Goal: Task Accomplishment & Management: Use online tool/utility

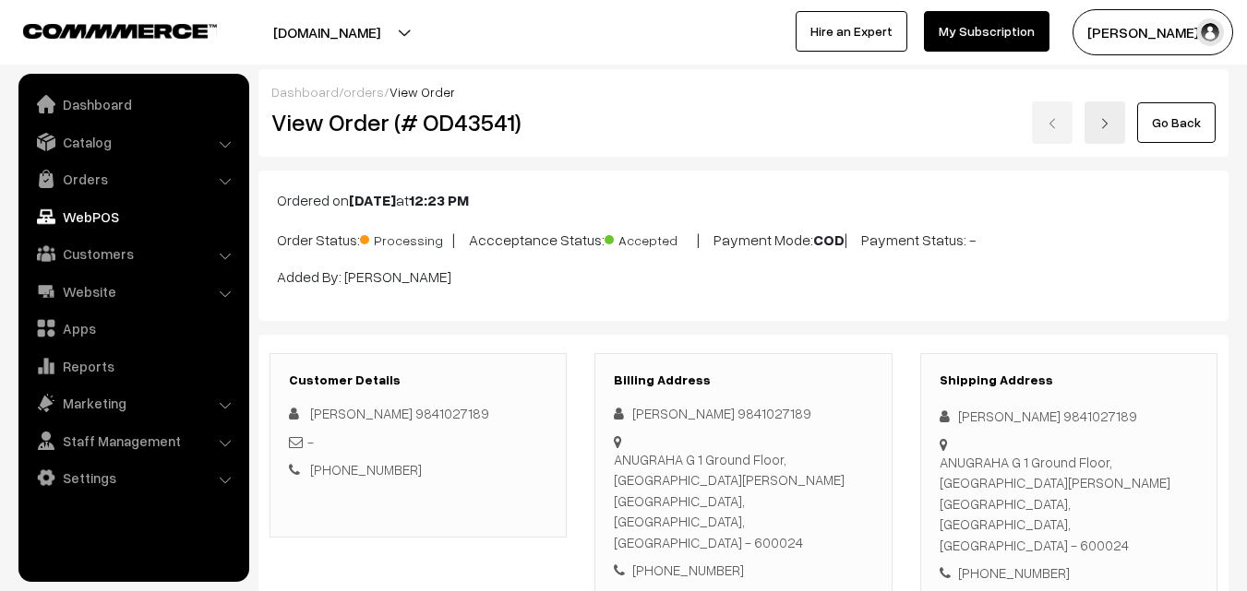
scroll to position [1015, 0]
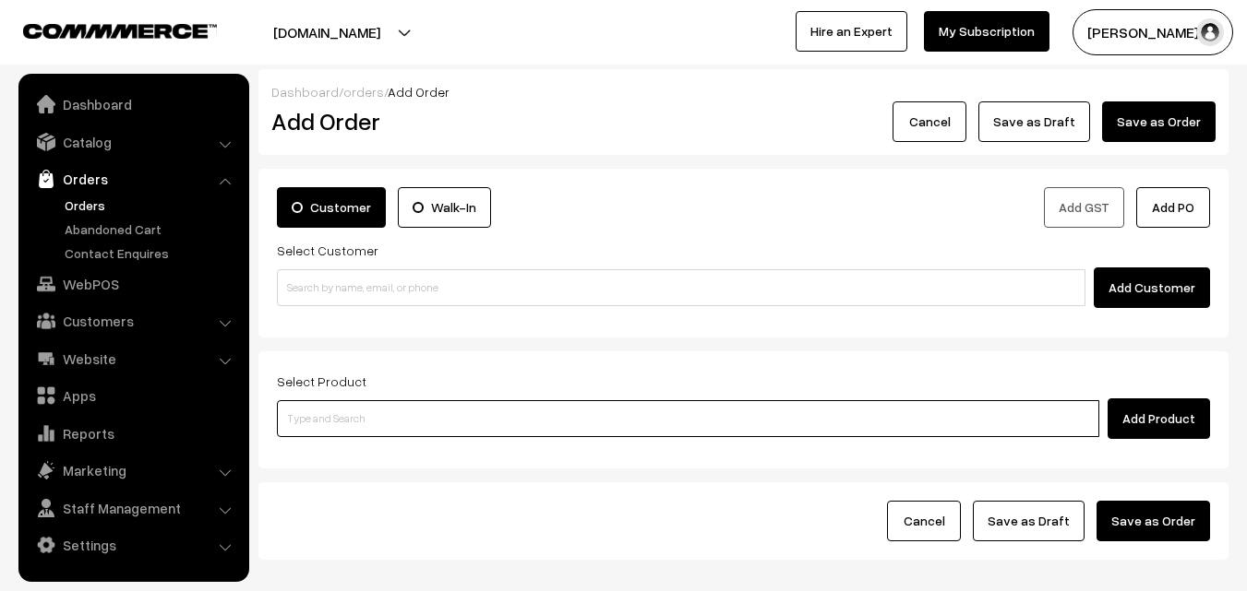
click at [394, 423] on input at bounding box center [688, 418] width 822 height 37
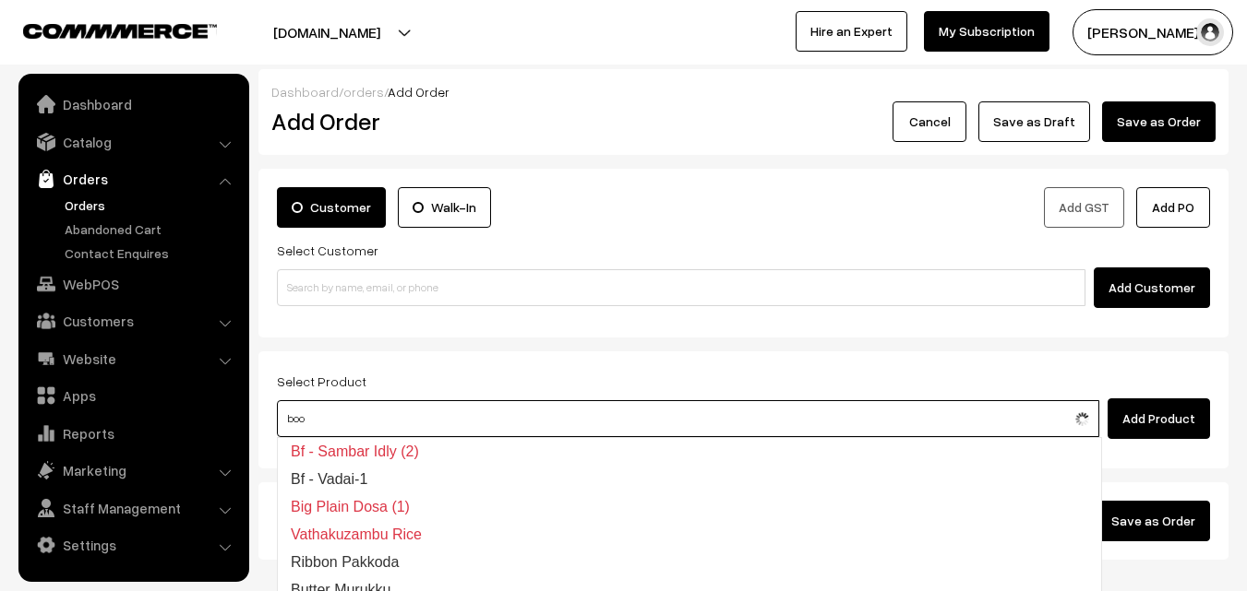
type input "boon"
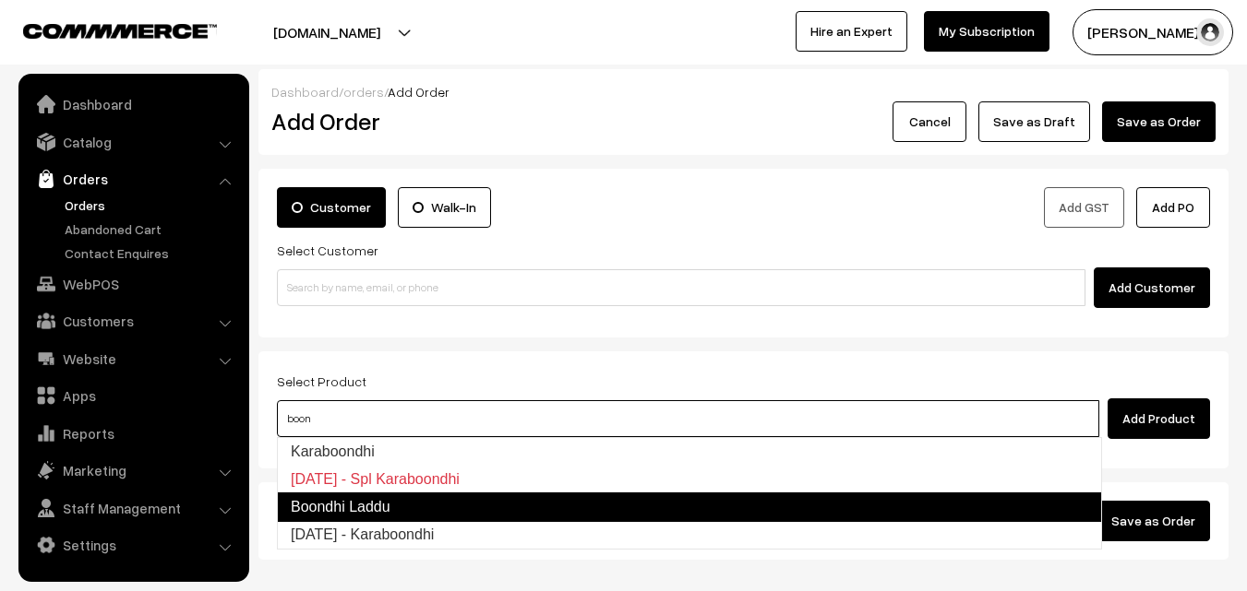
click at [355, 514] on link "Boondhi Laddu" at bounding box center [689, 508] width 825 height 30
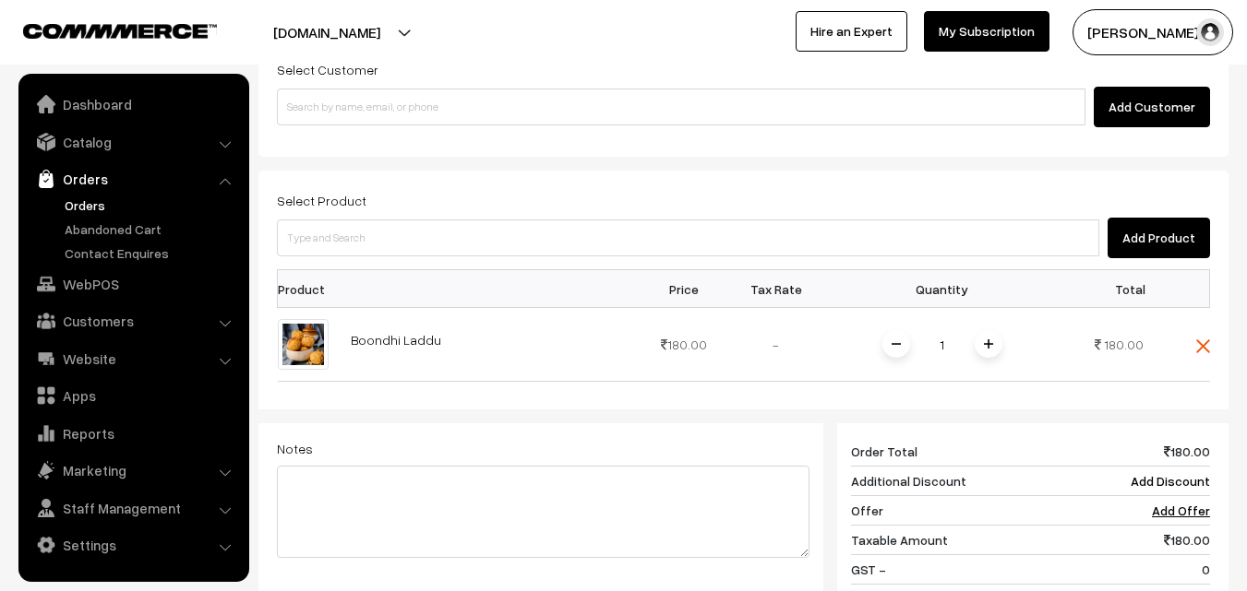
scroll to position [185, 0]
